Goal: Task Accomplishment & Management: Manage account settings

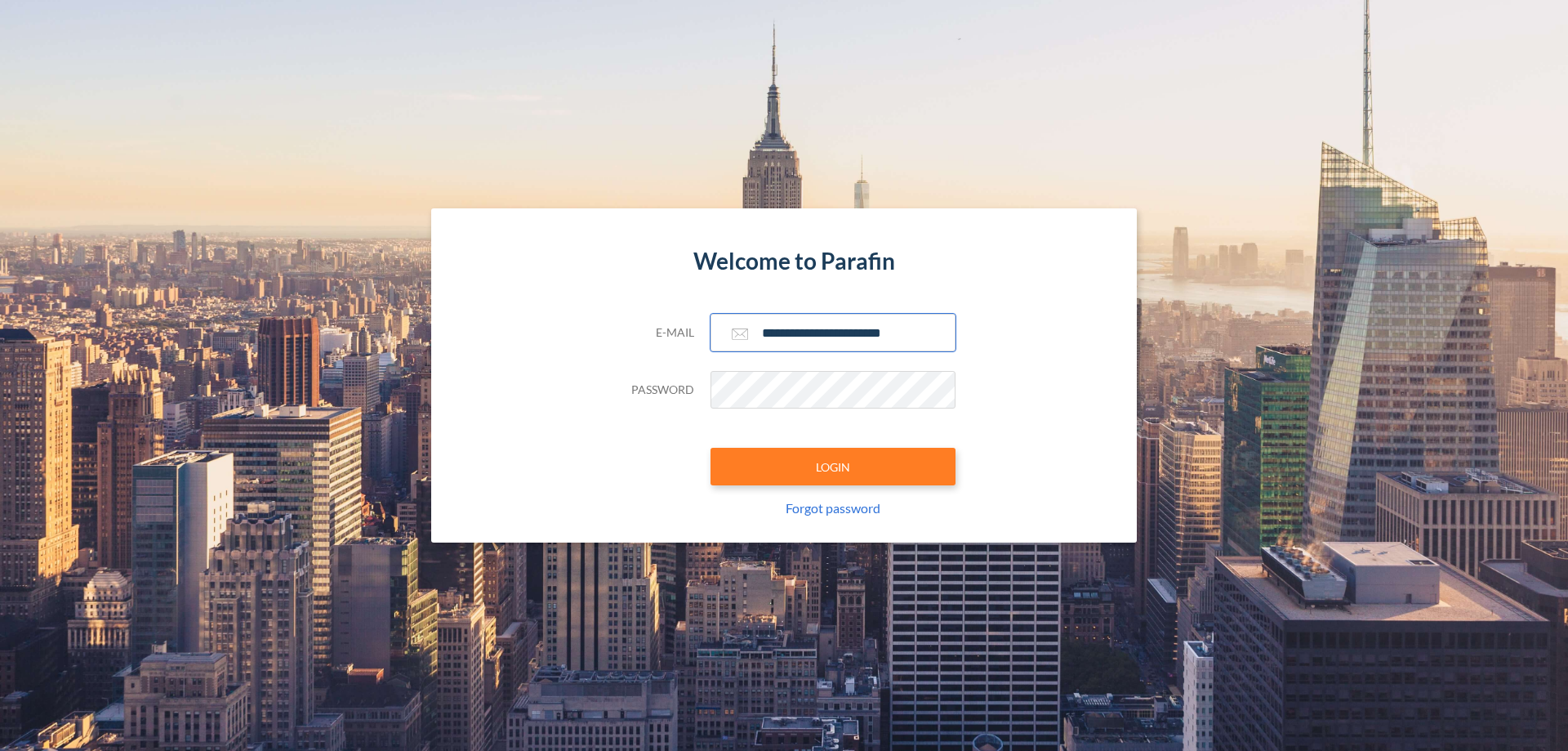
type input "**********"
click at [833, 466] on button "LOGIN" at bounding box center [833, 466] width 245 height 38
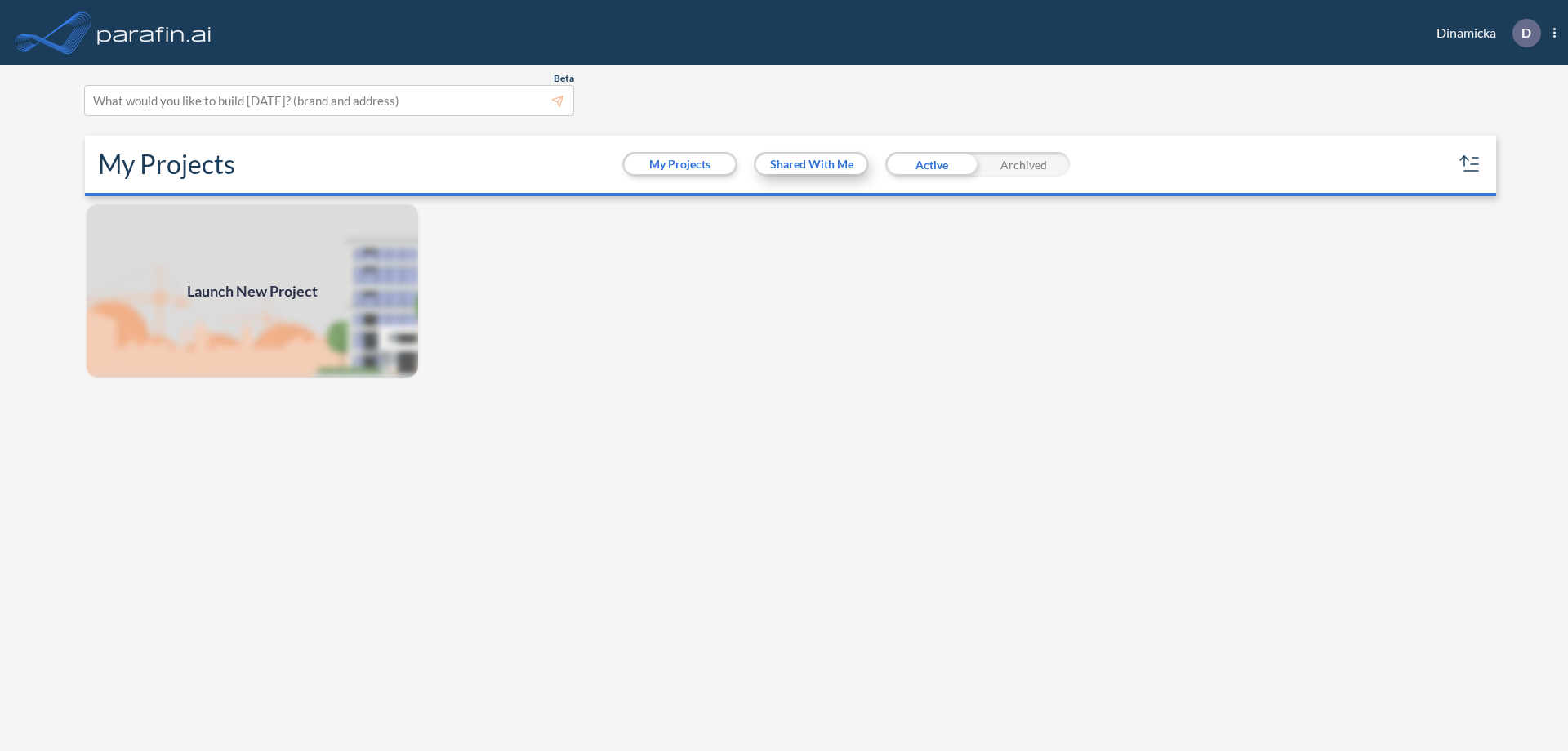
scroll to position [4, 0]
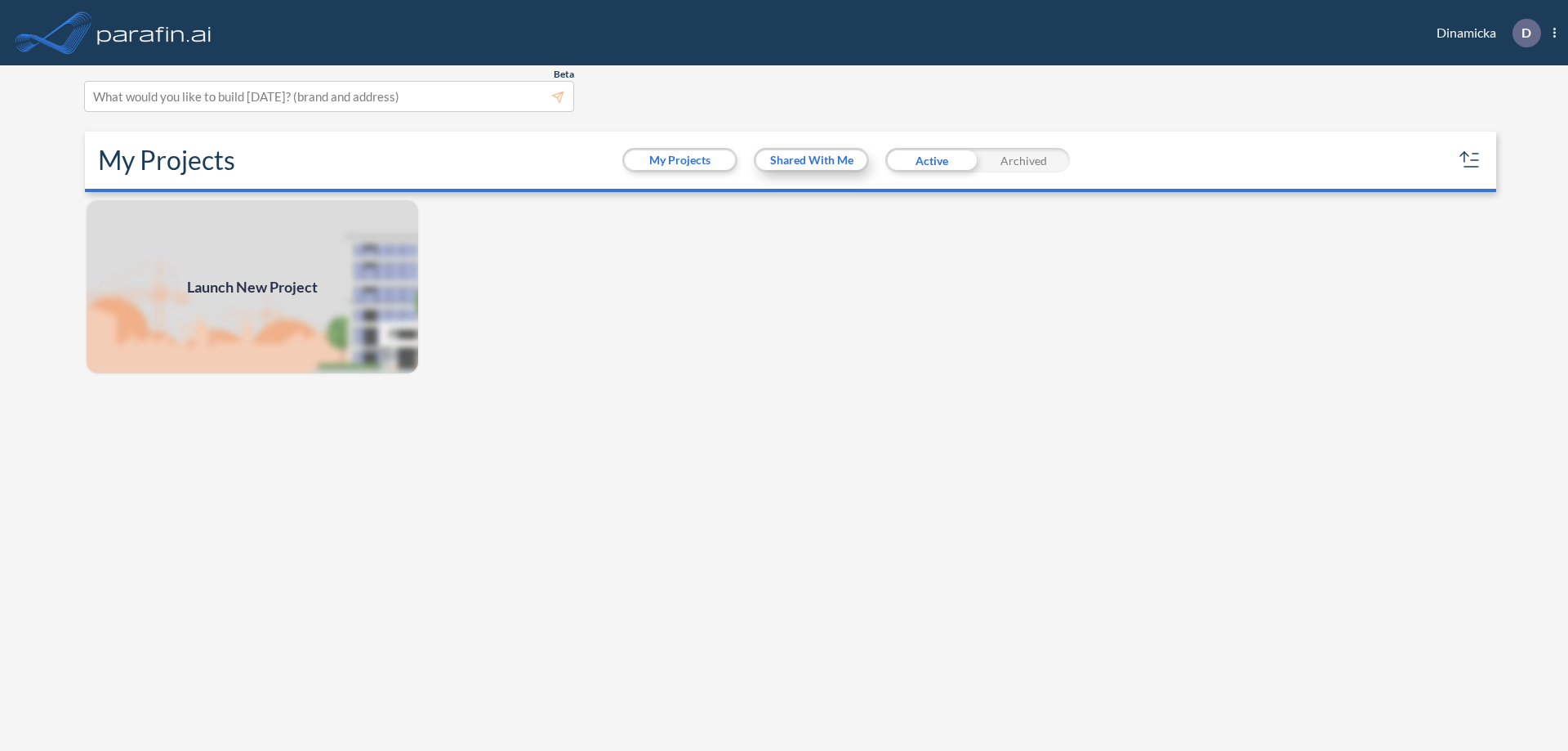
click at [811, 160] on button "Shared With Me" at bounding box center [811, 159] width 110 height 20
